Goal: Information Seeking & Learning: Learn about a topic

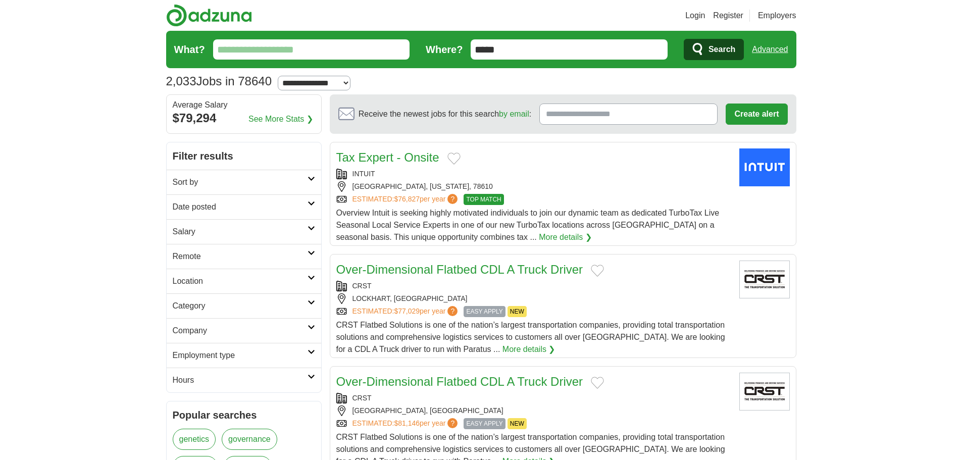
click at [274, 48] on input "What?" at bounding box center [311, 49] width 197 height 20
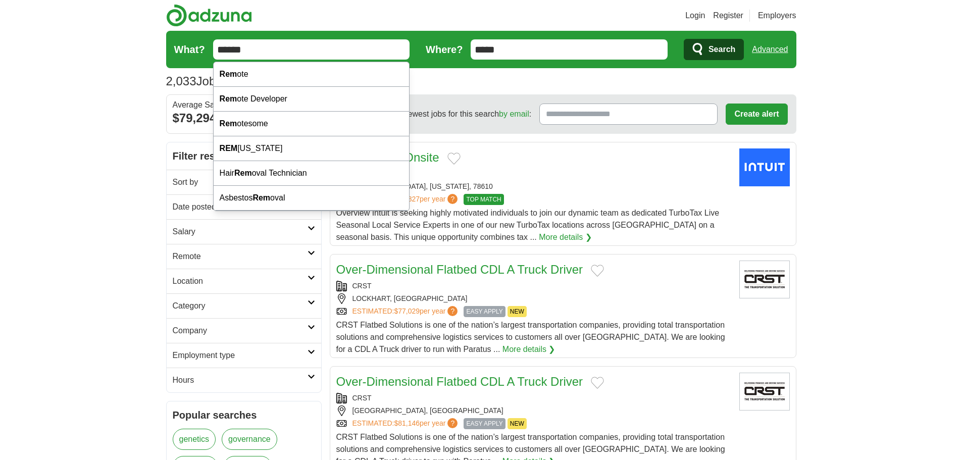
type input "******"
click at [684, 39] on button "Search" at bounding box center [714, 49] width 60 height 21
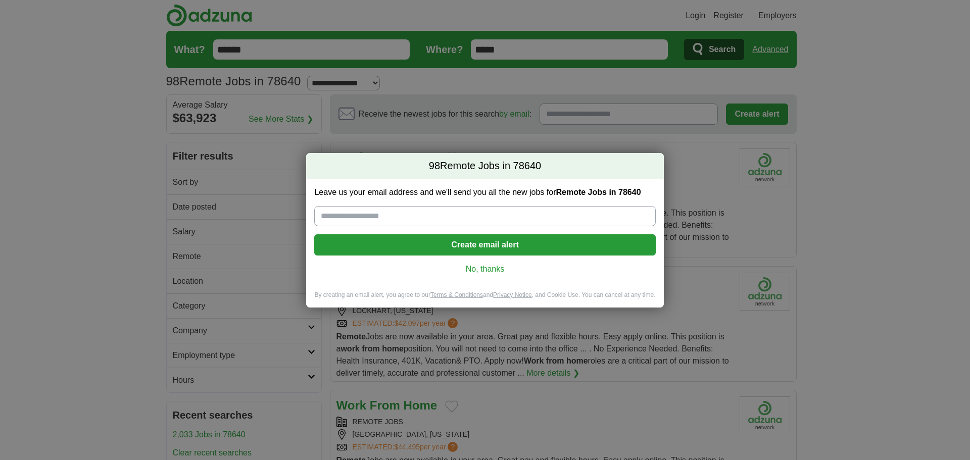
click at [476, 270] on link "No, thanks" at bounding box center [484, 269] width 325 height 11
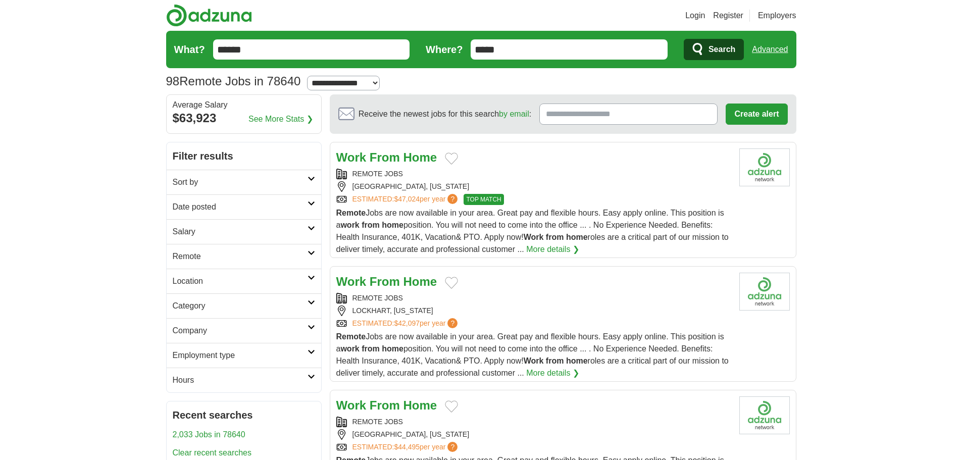
click at [405, 160] on strong "Home" at bounding box center [420, 157] width 34 height 14
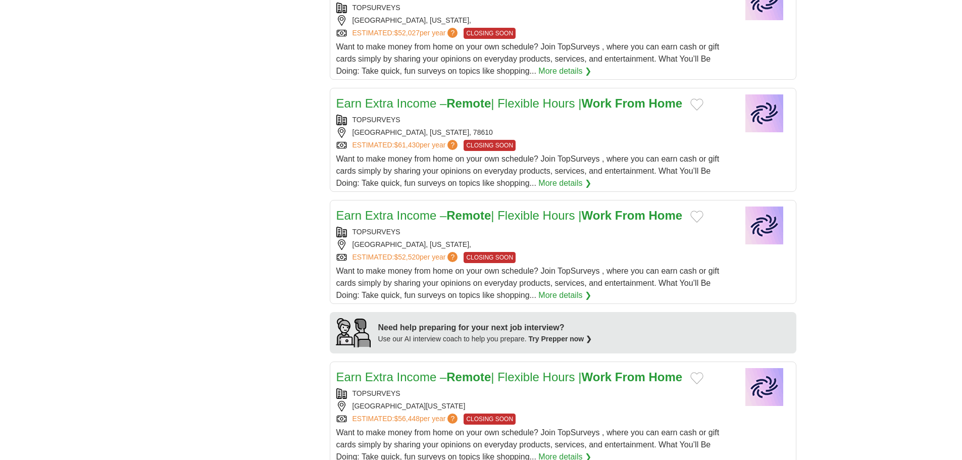
scroll to position [556, 0]
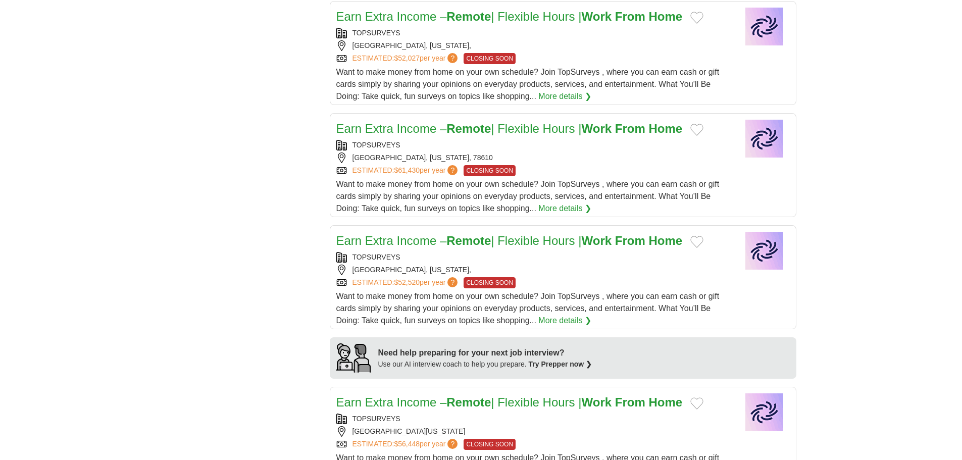
click at [451, 130] on strong "Remote" at bounding box center [468, 129] width 44 height 14
